Goal: Information Seeking & Learning: Understand process/instructions

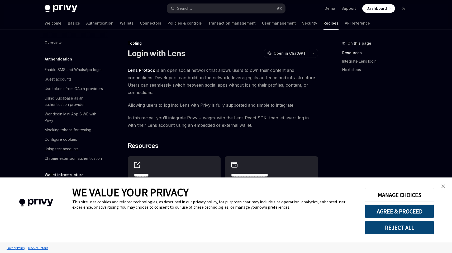
scroll to position [664, 0]
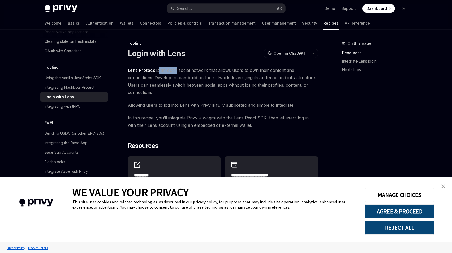
drag, startPoint x: 157, startPoint y: 69, endPoint x: 174, endPoint y: 71, distance: 16.5
click at [174, 71] on span "Lens Protocol is an open social network that allows users to own their content …" at bounding box center [223, 82] width 190 height 30
click at [444, 182] on link "close banner" at bounding box center [443, 186] width 11 height 11
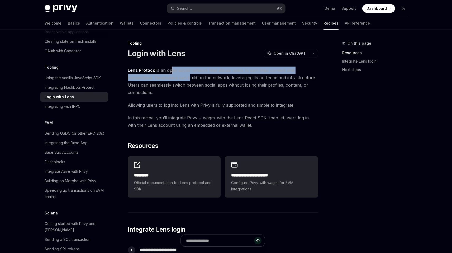
drag, startPoint x: 169, startPoint y: 71, endPoint x: 187, endPoint y: 77, distance: 19.7
click at [187, 77] on span "Lens Protocol is an open social network that allows users to own their content …" at bounding box center [223, 82] width 190 height 30
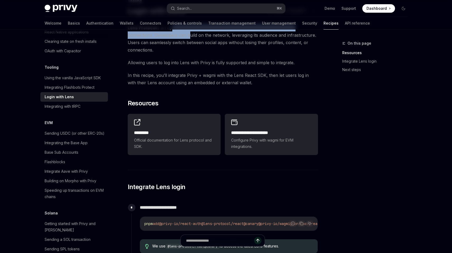
scroll to position [60, 0]
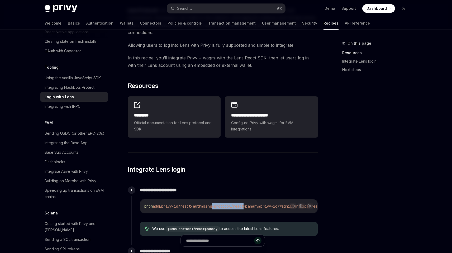
drag, startPoint x: 219, startPoint y: 204, endPoint x: 257, endPoint y: 203, distance: 37.5
click at [253, 203] on code "pnpm add @privy-io/react-auth @lens-protocol/react@canary @privy-io/wagmi @tans…" at bounding box center [255, 206] width 222 height 6
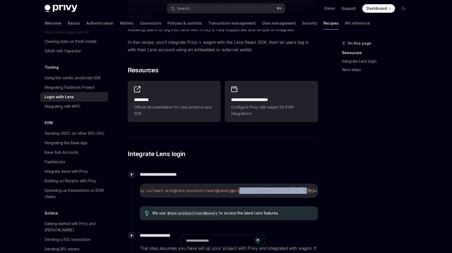
scroll to position [0, 74]
drag, startPoint x: 279, startPoint y: 189, endPoint x: 316, endPoint y: 190, distance: 36.5
click at [316, 190] on code "pnpm add @privy-io/react-auth @lens-protocol/react@canary @privy-io/wagmi @tans…" at bounding box center [207, 191] width 222 height 6
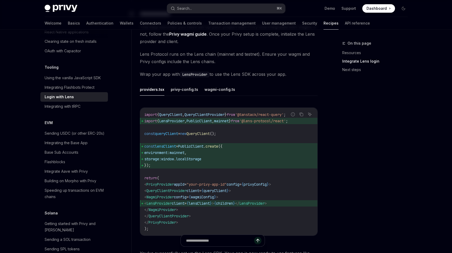
scroll to position [367, 0]
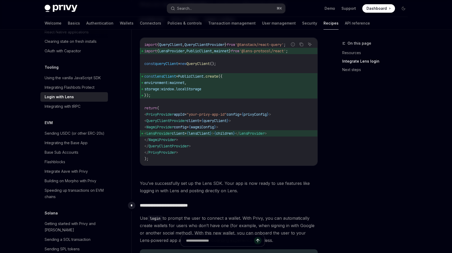
click at [171, 136] on span "LensProvider" at bounding box center [159, 133] width 25 height 5
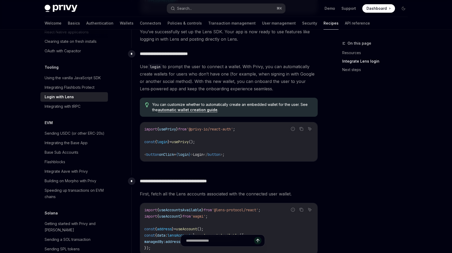
scroll to position [532, 0]
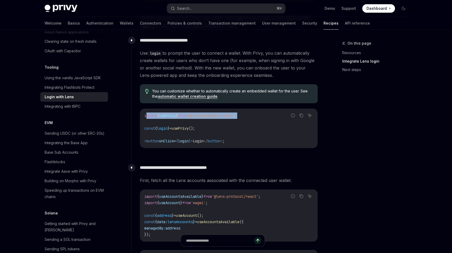
drag, startPoint x: 147, startPoint y: 121, endPoint x: 260, endPoint y: 128, distance: 112.4
click at [260, 128] on code "import { usePrivy } from '@privy-io/react-auth' ; const { login } = usePrivy ()…" at bounding box center [228, 129] width 169 height 32
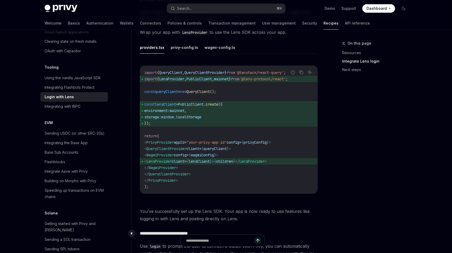
scroll to position [332, 0]
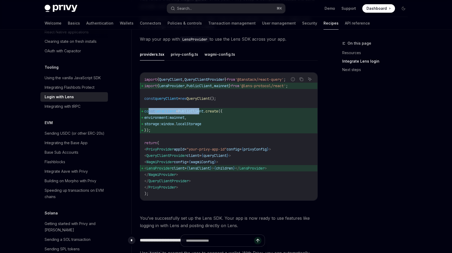
drag, startPoint x: 150, startPoint y: 111, endPoint x: 206, endPoint y: 114, distance: 55.9
click at [206, 114] on span "const lensClient = PublicClient . create ({" at bounding box center [228, 111] width 169 height 6
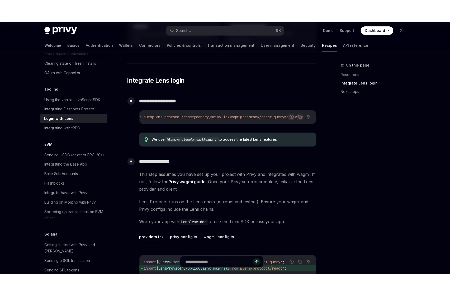
scroll to position [0, 0]
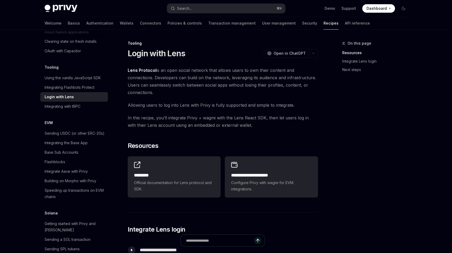
type textarea "*"
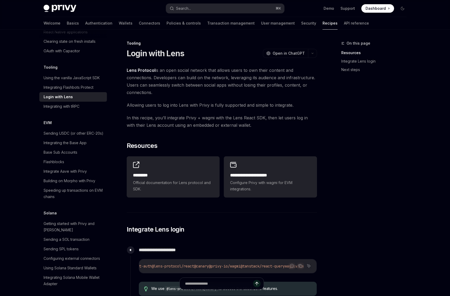
scroll to position [0, 74]
